Goal: Task Accomplishment & Management: Use online tool/utility

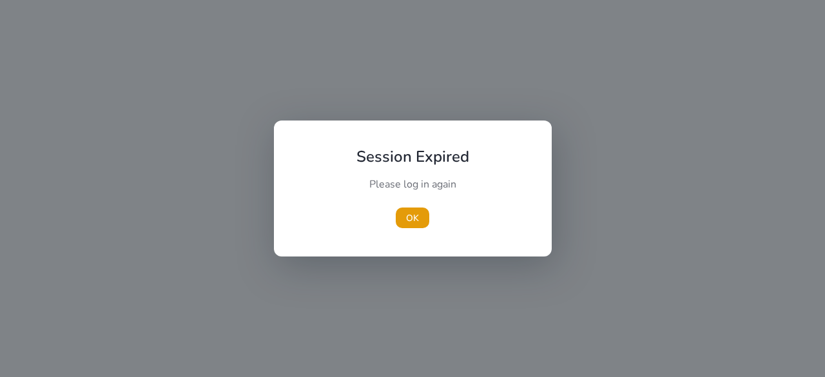
click at [264, 145] on div at bounding box center [412, 188] width 825 height 377
click at [423, 206] on span "button" at bounding box center [413, 217] width 34 height 31
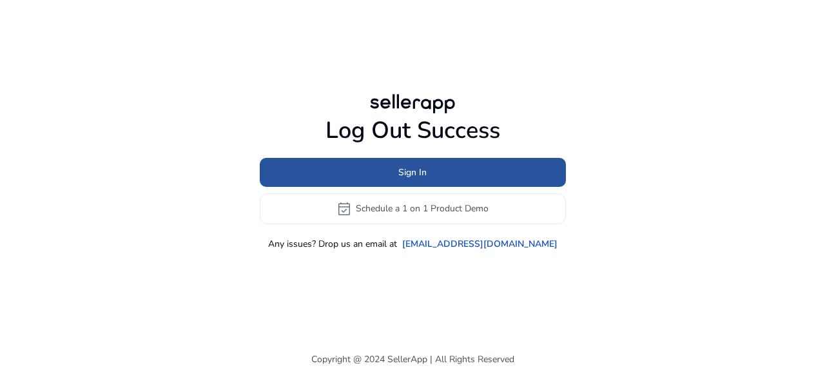
click at [437, 175] on span at bounding box center [413, 172] width 306 height 31
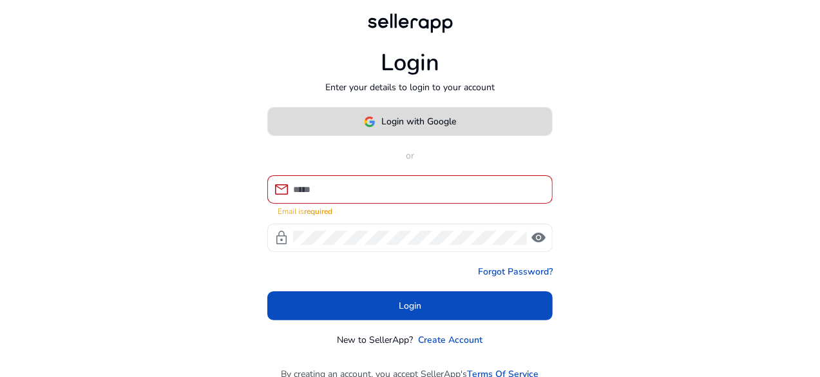
click at [410, 120] on span "Login with Google" at bounding box center [419, 122] width 75 height 14
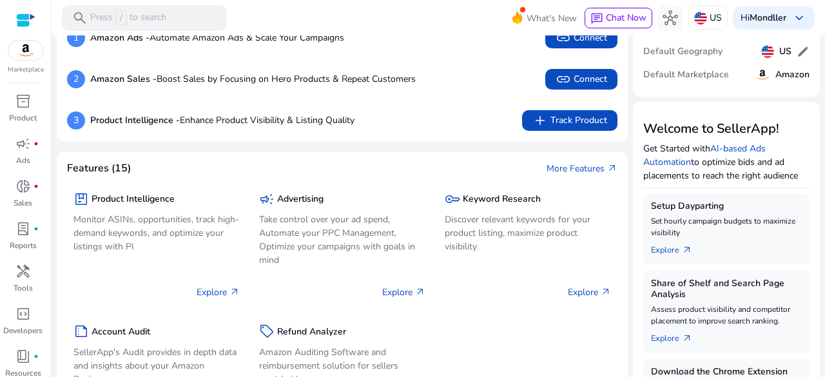
scroll to position [82, 0]
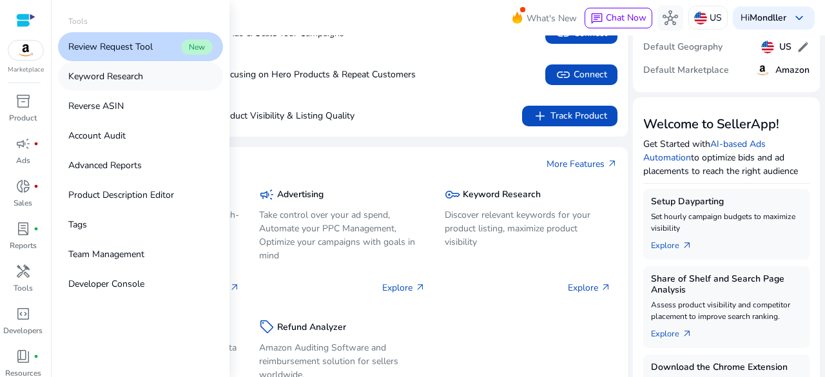
click at [130, 75] on p "Keyword Research" at bounding box center [105, 77] width 75 height 14
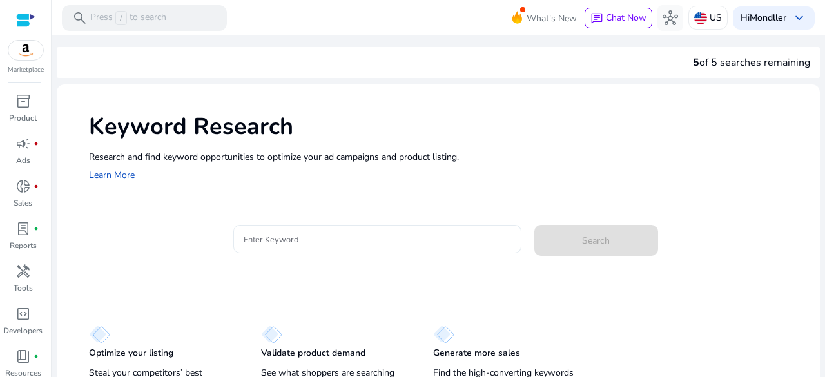
click at [300, 238] on input "Enter Keyword" at bounding box center [377, 239] width 267 height 14
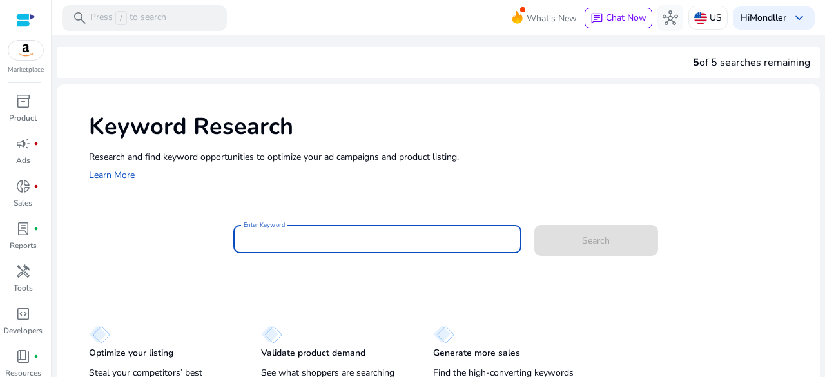
paste input "**********"
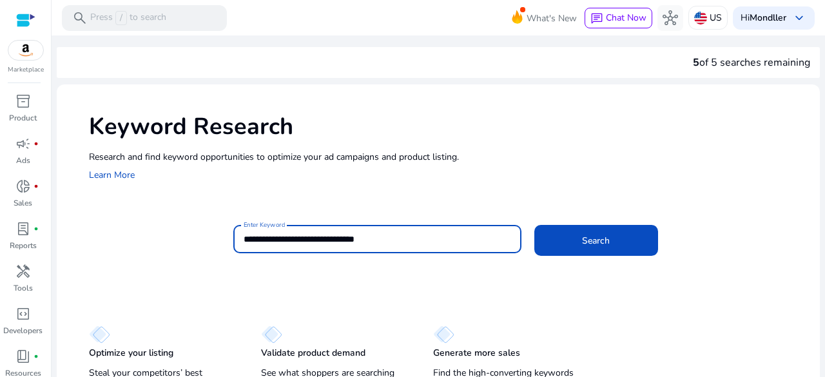
type input "**********"
click at [534, 225] on button "Search" at bounding box center [596, 240] width 124 height 31
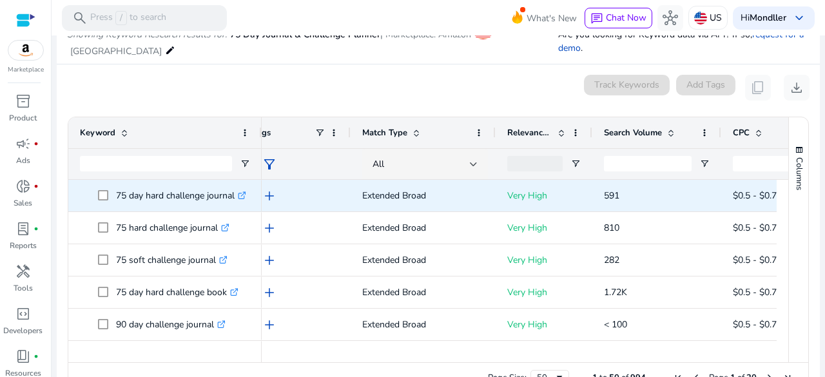
scroll to position [0, 65]
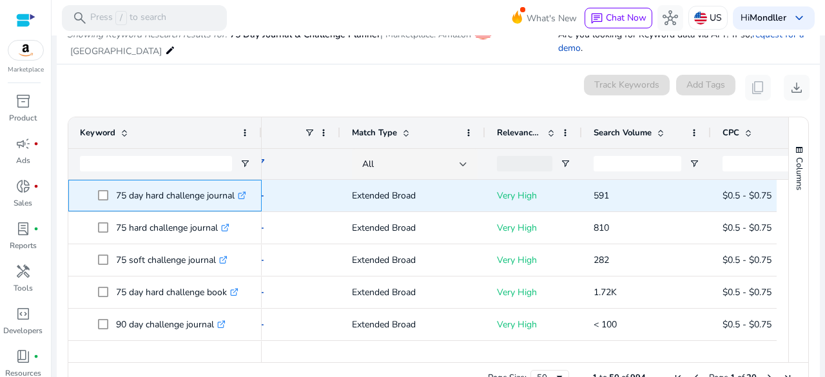
click at [245, 191] on icon ".st0{fill:#2c8af8}" at bounding box center [242, 195] width 8 height 8
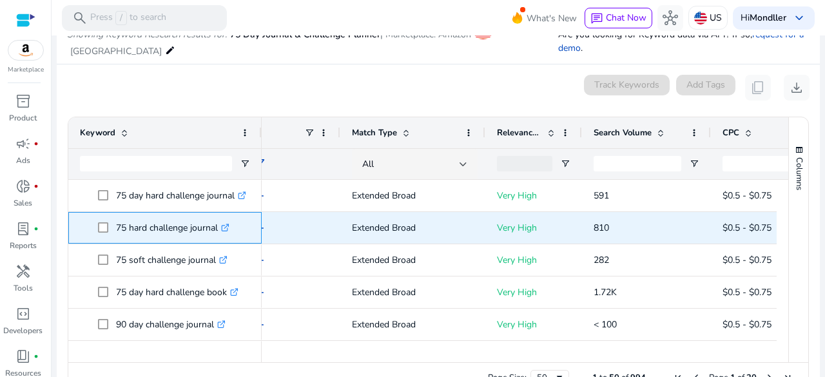
click at [229, 226] on icon ".st0{fill:#2c8af8}" at bounding box center [225, 228] width 8 height 8
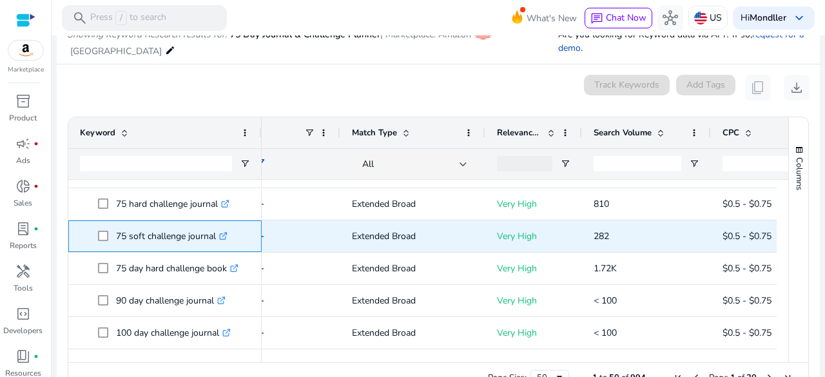
click at [226, 235] on icon ".st0{fill:#2c8af8}" at bounding box center [223, 236] width 8 height 8
drag, startPoint x: 113, startPoint y: 236, endPoint x: 215, endPoint y: 236, distance: 101.8
click at [215, 236] on span "75 soft challenge journal .st0{fill:#2c8af8}" at bounding box center [174, 236] width 152 height 26
copy span "75 soft challenge journal"
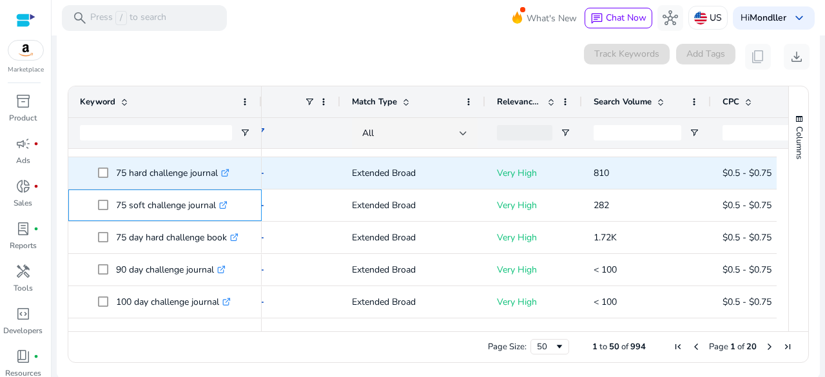
scroll to position [189, 0]
